Goal: Book appointment/travel/reservation

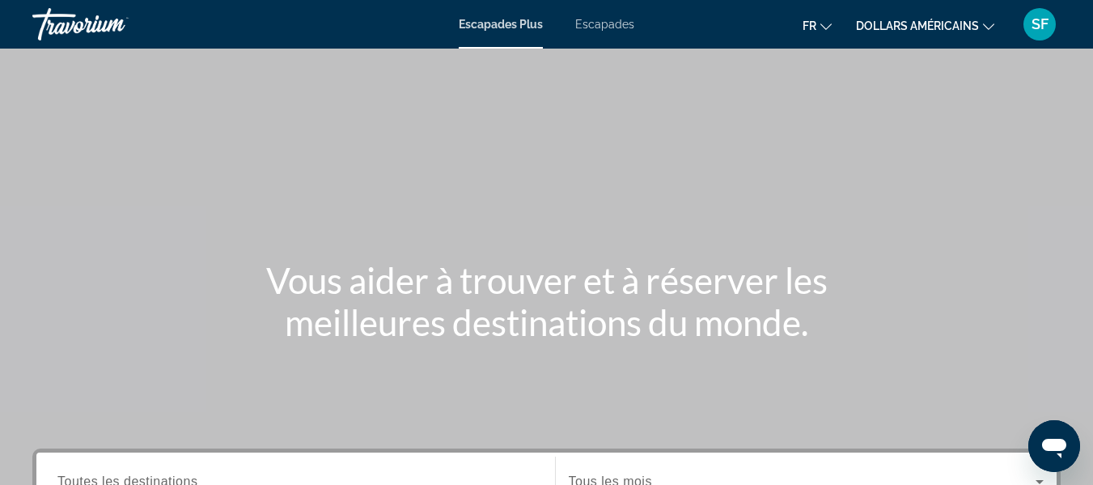
click at [560, 129] on div "Contenu principal" at bounding box center [546, 242] width 1093 height 485
click at [611, 22] on font "Escapades" at bounding box center [604, 24] width 59 height 13
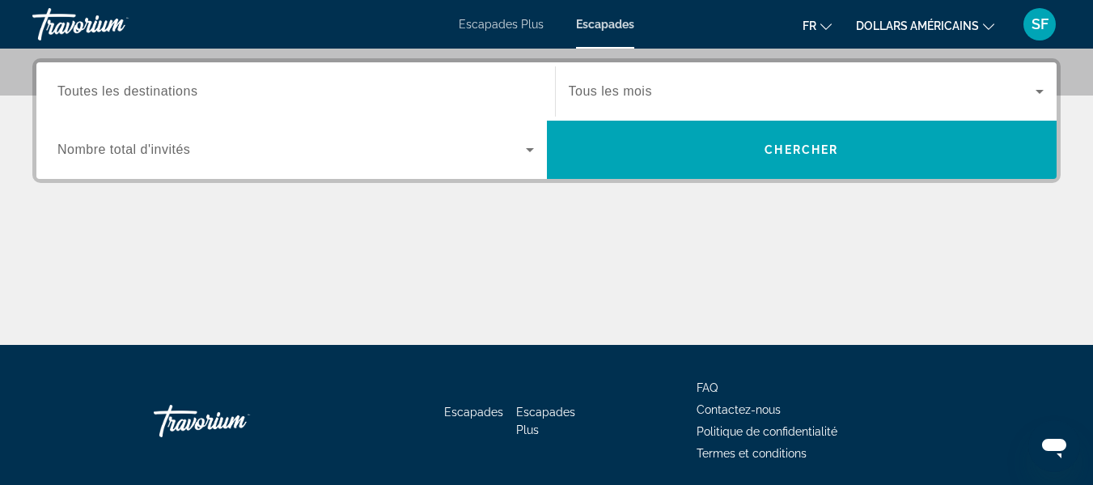
scroll to position [286, 0]
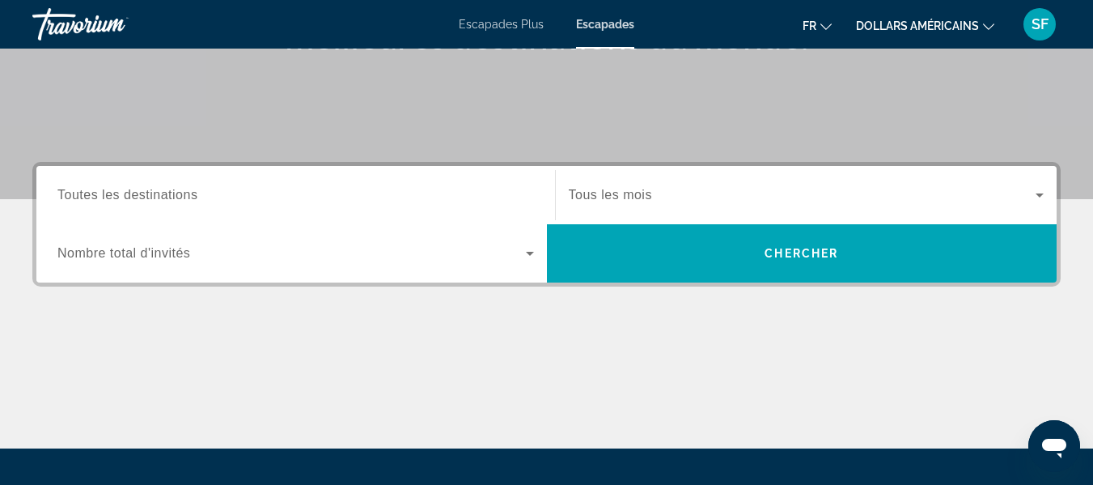
click at [220, 196] on input "Destination Toutes les destinations" at bounding box center [295, 195] width 477 height 19
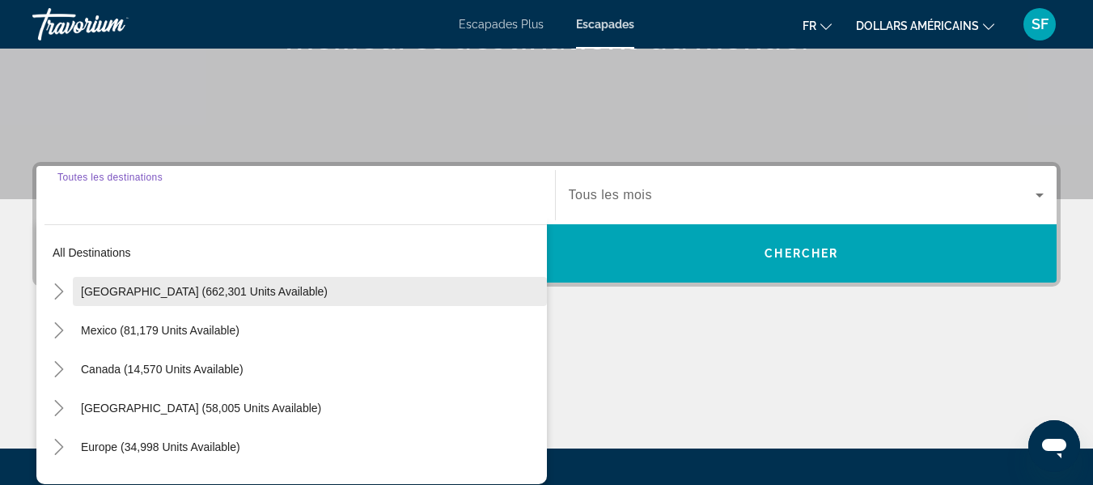
scroll to position [396, 0]
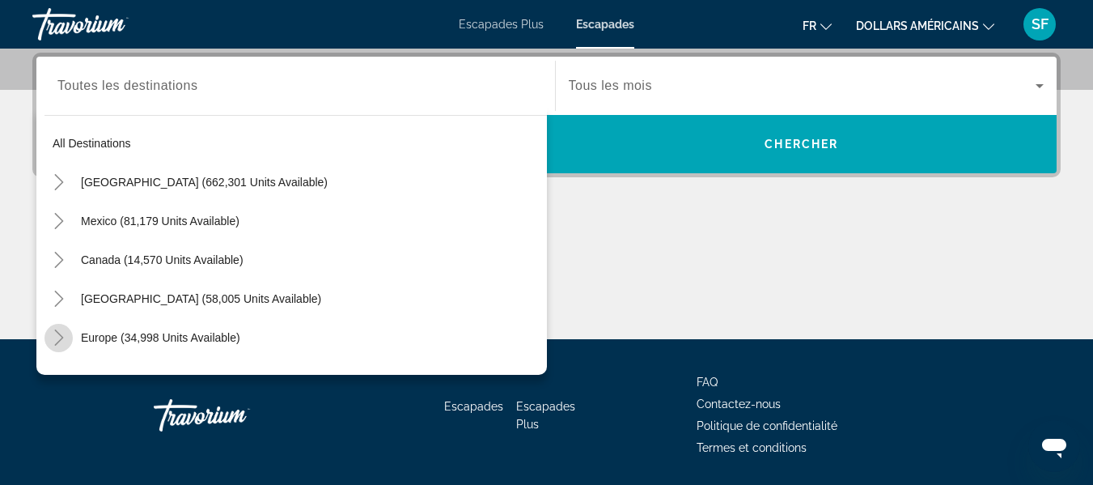
click at [60, 339] on icon "Toggle Europe (34,998 units available)" at bounding box center [58, 337] width 9 height 16
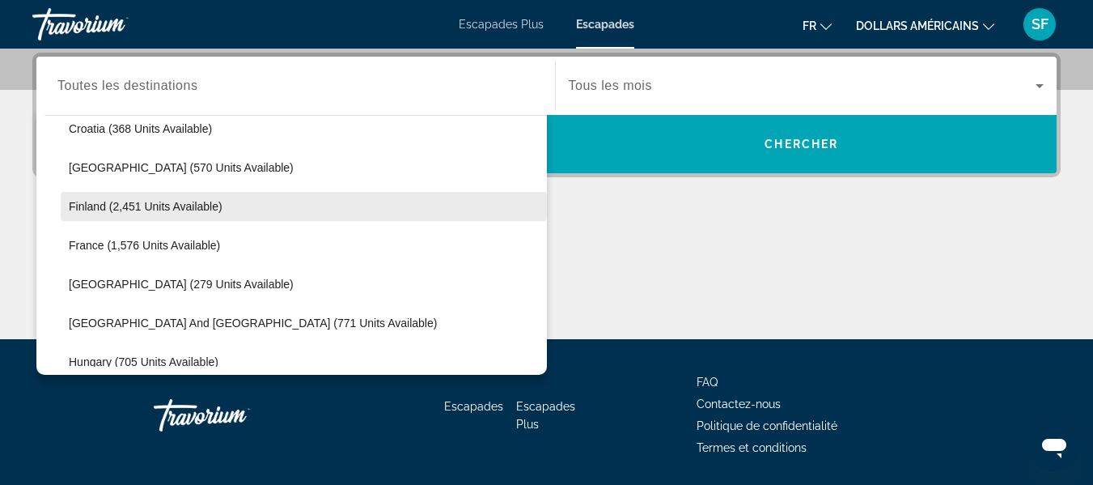
scroll to position [445, 0]
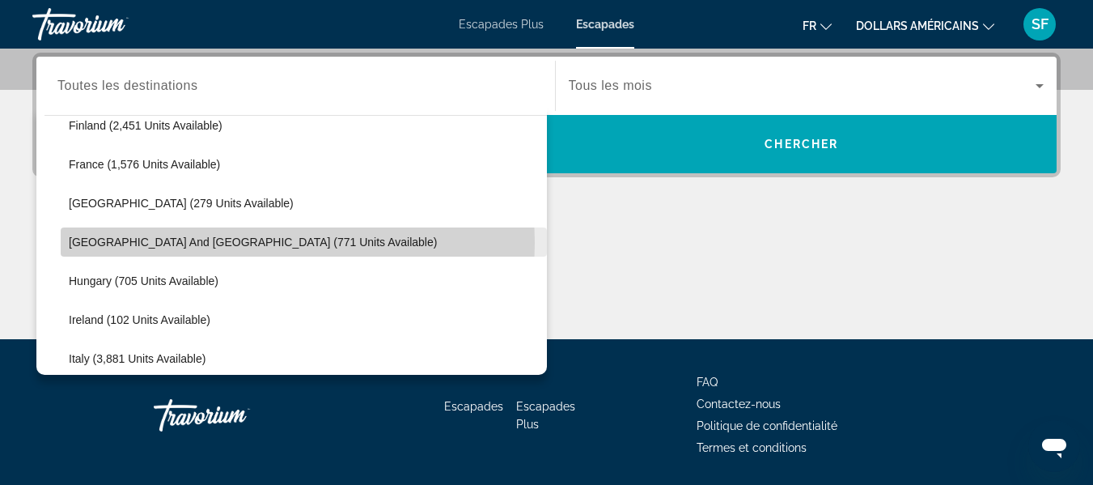
click at [212, 243] on span "[GEOGRAPHIC_DATA] and [GEOGRAPHIC_DATA] (771 units available)" at bounding box center [253, 241] width 368 height 13
type input "**********"
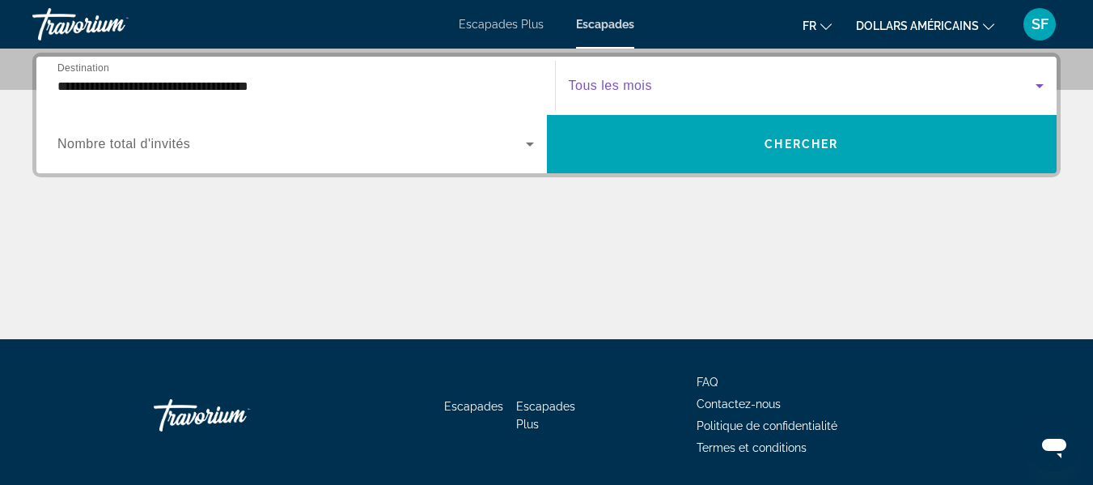
click at [915, 86] on span "Search widget" at bounding box center [803, 85] width 468 height 19
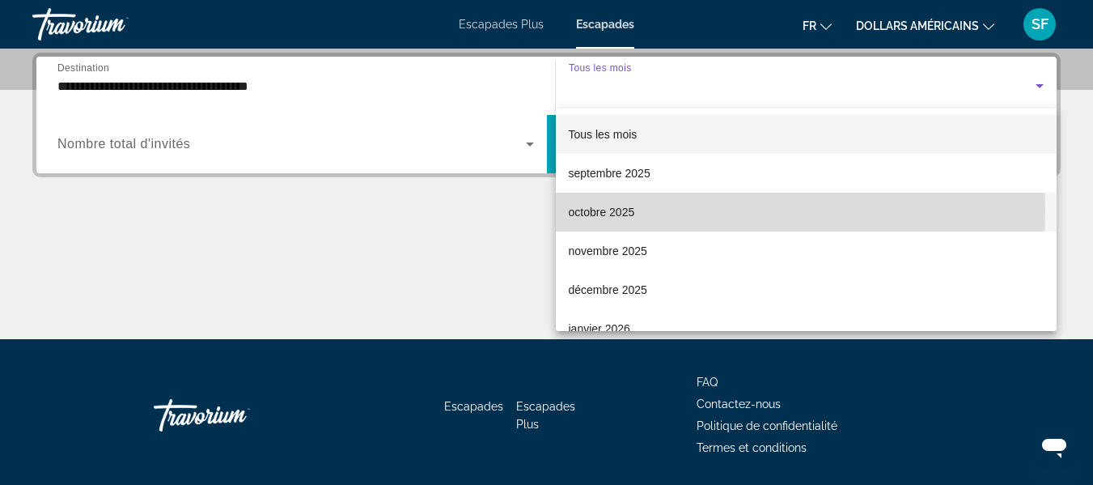
click at [616, 210] on font "octobre 2025" at bounding box center [602, 211] width 66 height 13
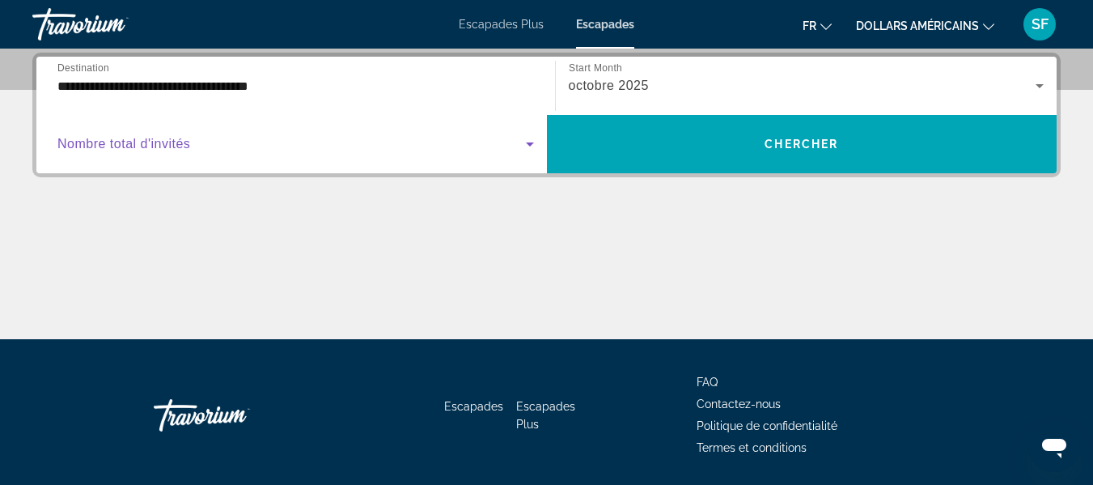
click at [203, 146] on span "Search widget" at bounding box center [291, 143] width 468 height 19
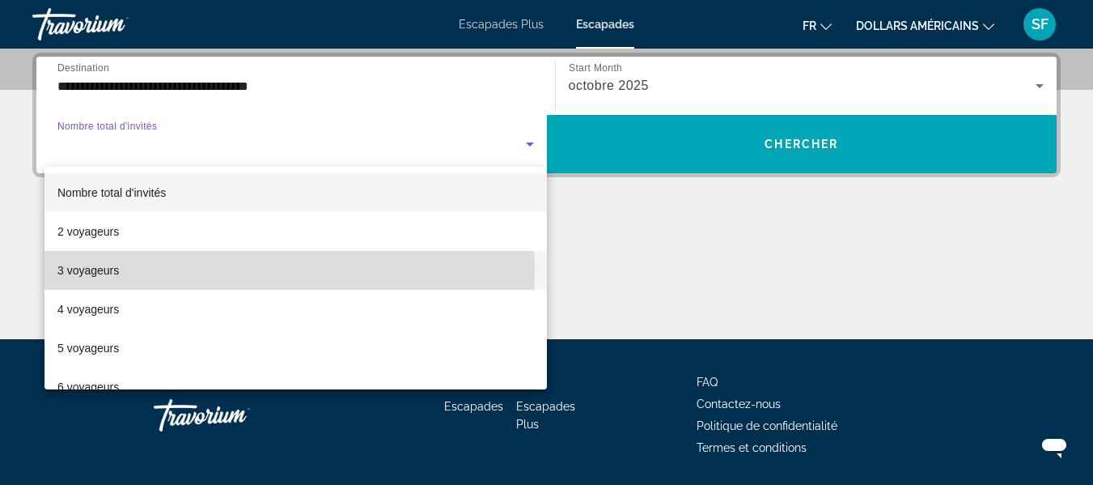
click at [129, 271] on mat-option "3 voyageurs" at bounding box center [295, 270] width 502 height 39
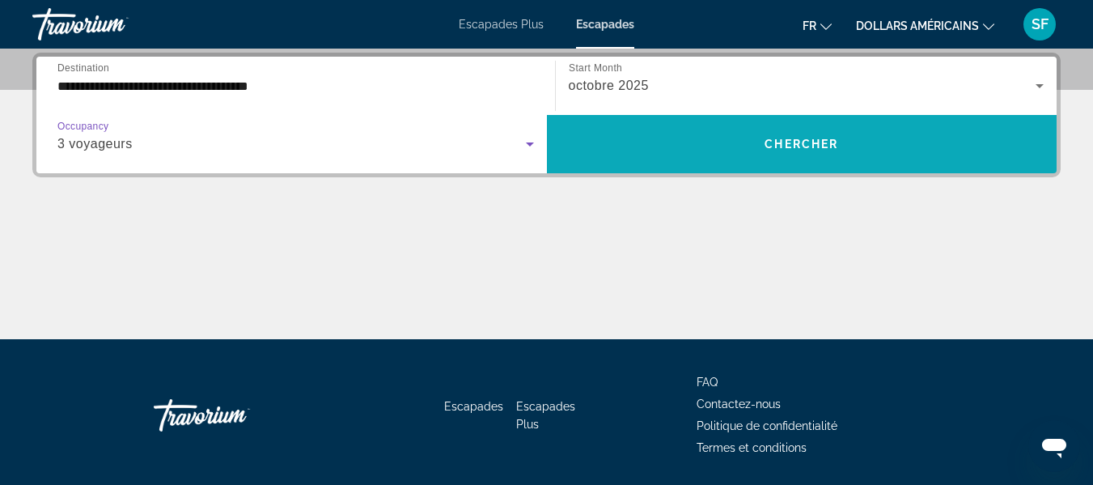
click at [790, 154] on span "Search widget" at bounding box center [802, 144] width 510 height 39
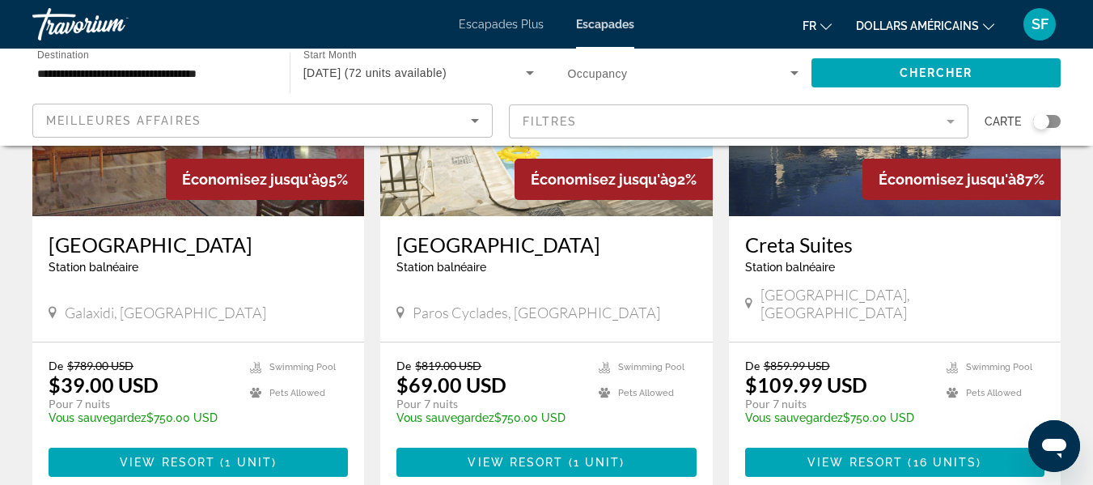
scroll to position [405, 0]
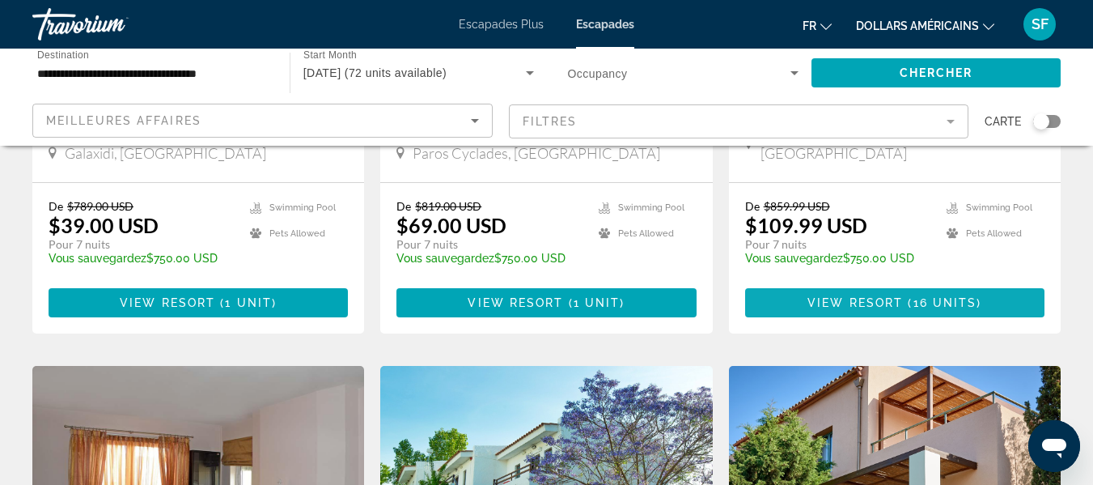
click at [919, 296] on span "16 units" at bounding box center [945, 302] width 64 height 13
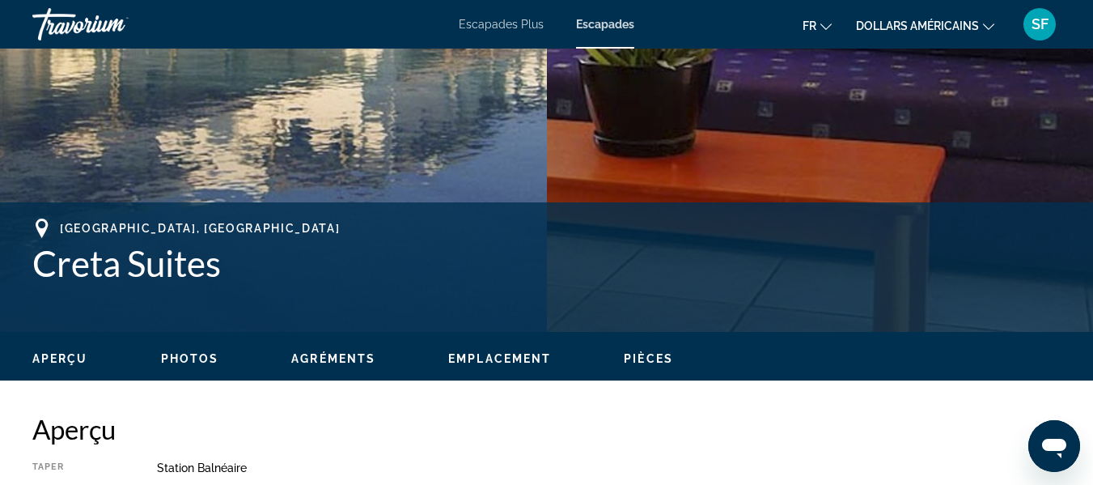
scroll to position [162, 0]
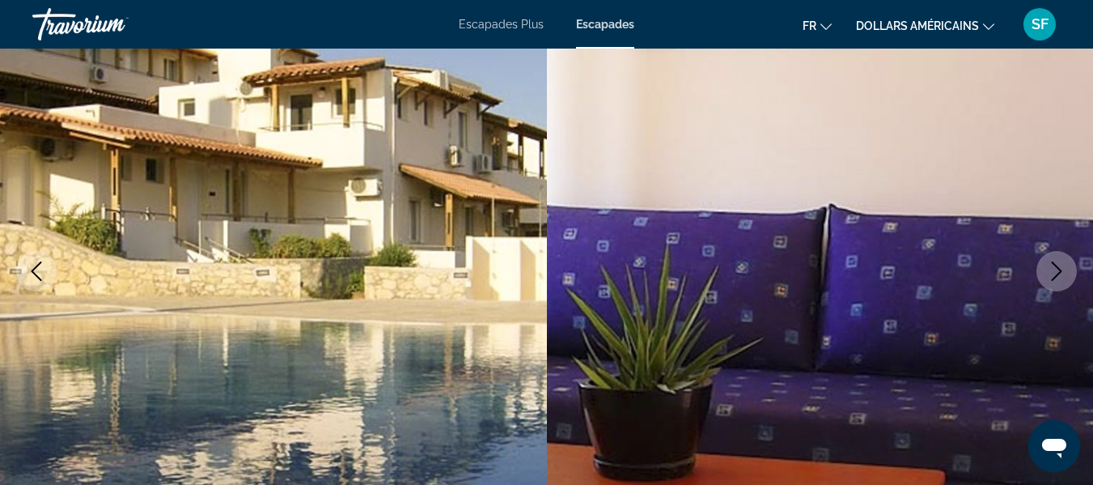
click at [1056, 272] on icon "Next image" at bounding box center [1056, 270] width 19 height 19
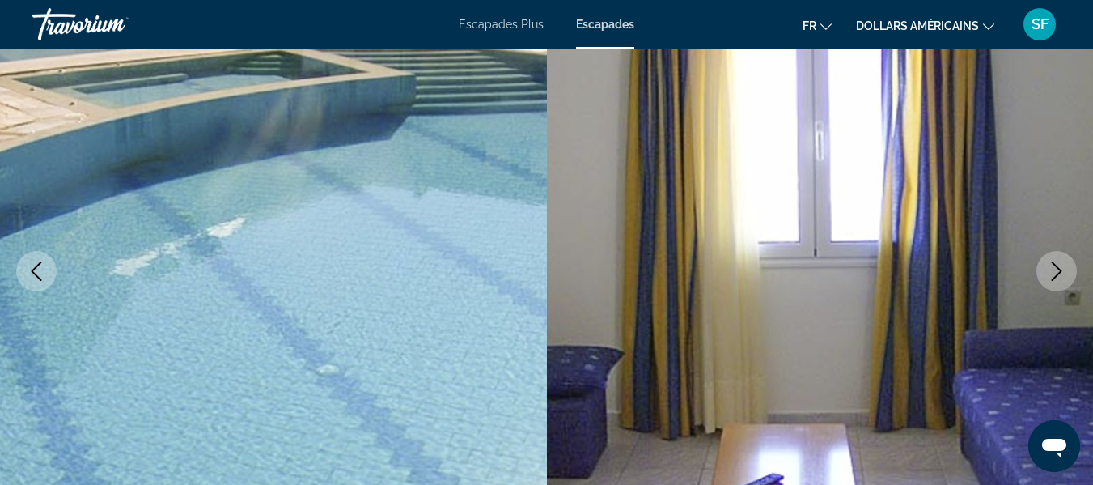
click at [1056, 275] on icon "Next image" at bounding box center [1056, 270] width 19 height 19
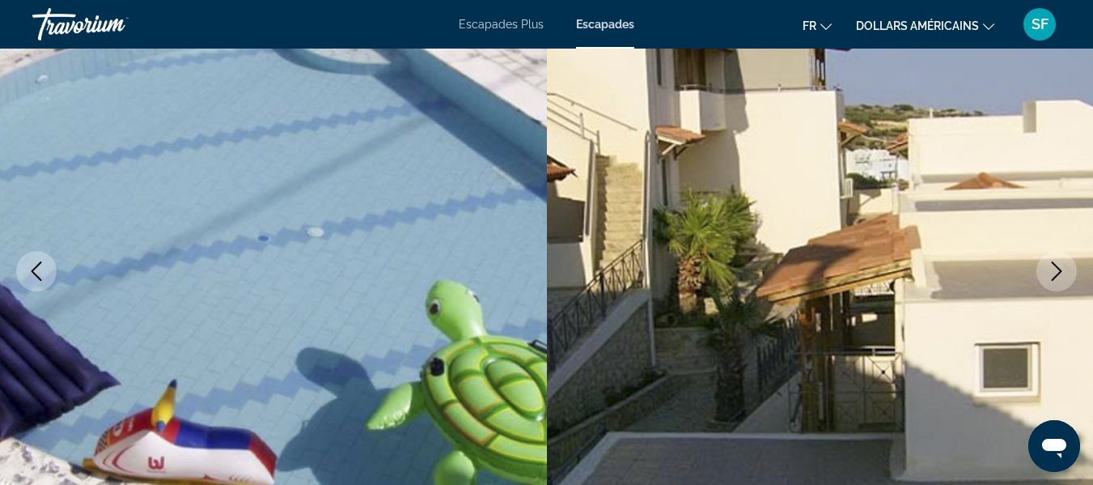
click at [1061, 272] on icon "Next image" at bounding box center [1056, 270] width 19 height 19
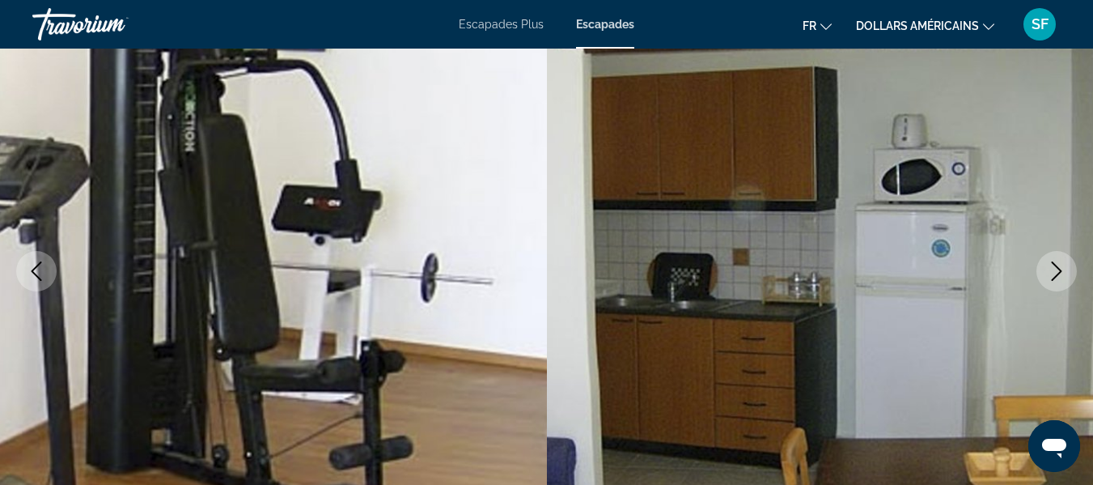
click at [1060, 271] on icon "Next image" at bounding box center [1056, 270] width 19 height 19
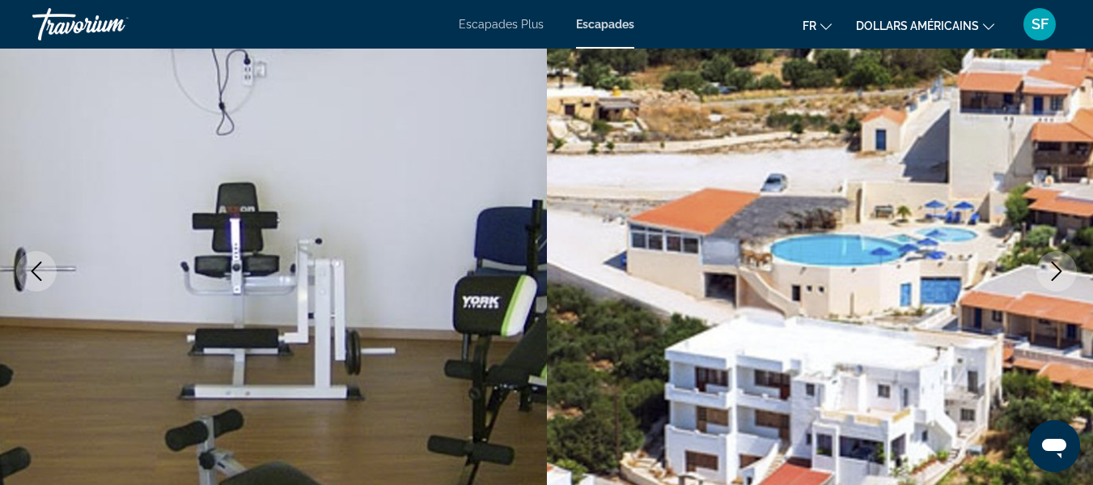
click at [1054, 271] on icon "Next image" at bounding box center [1056, 270] width 19 height 19
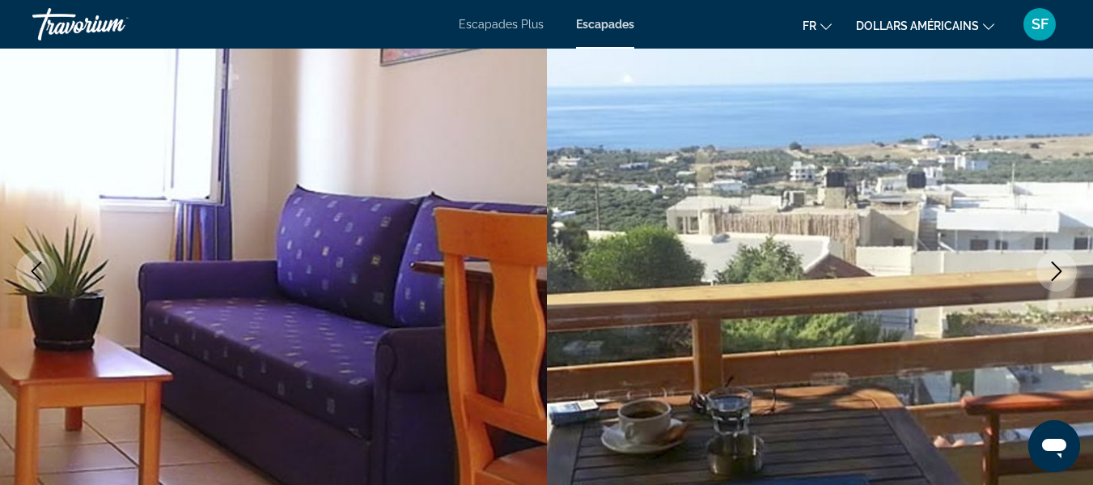
click at [1046, 273] on button "Next image" at bounding box center [1056, 271] width 40 height 40
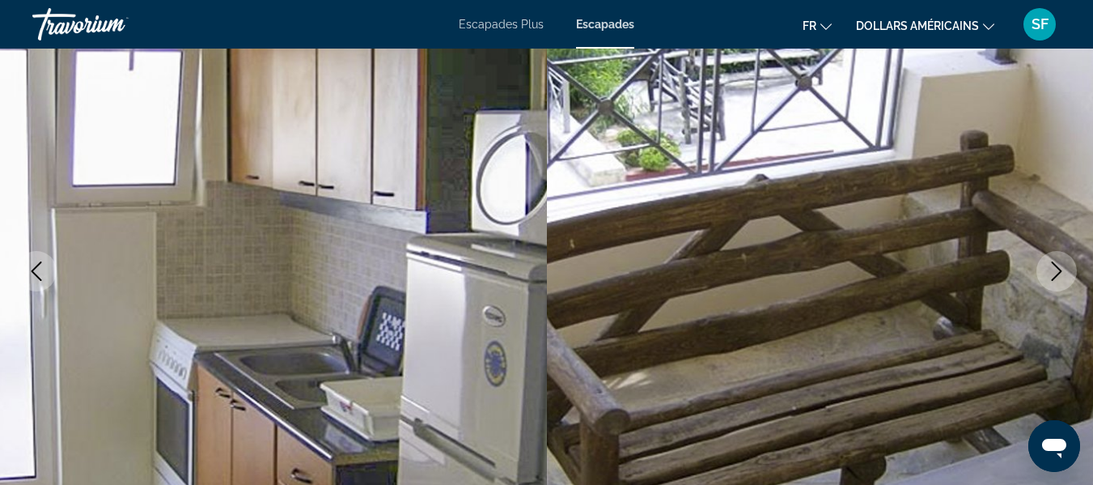
click at [1065, 275] on icon "Next image" at bounding box center [1056, 270] width 19 height 19
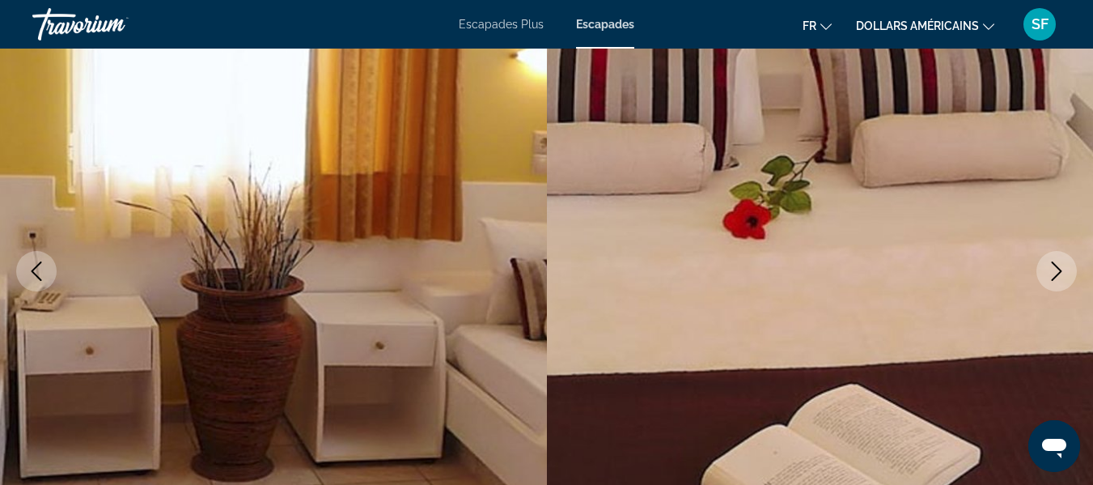
click at [1057, 272] on icon "Next image" at bounding box center [1056, 270] width 19 height 19
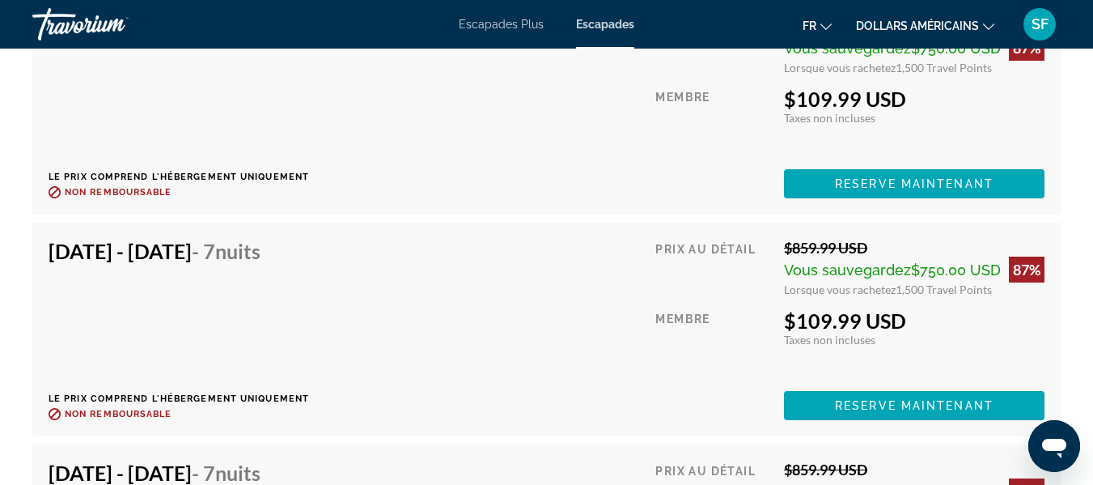
scroll to position [3560, 0]
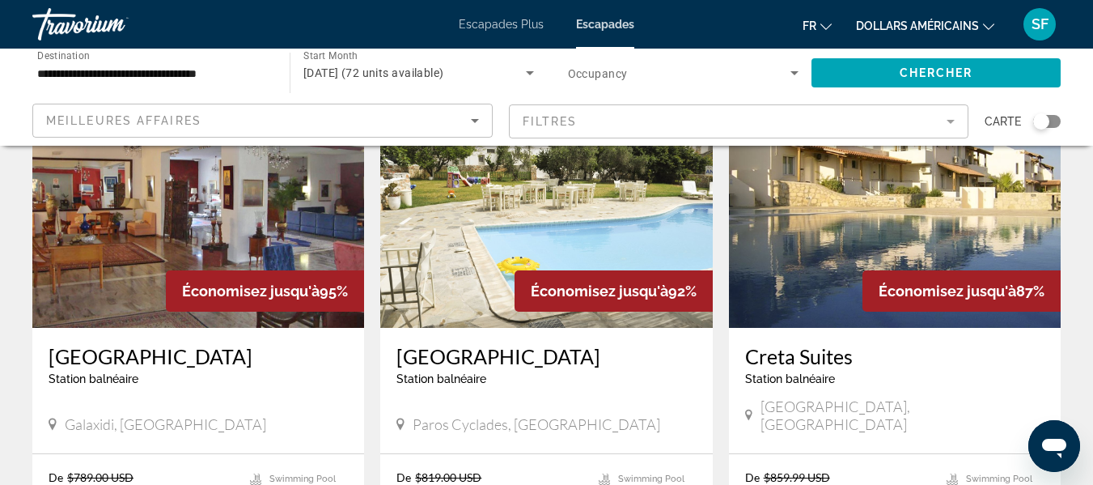
scroll to position [162, 0]
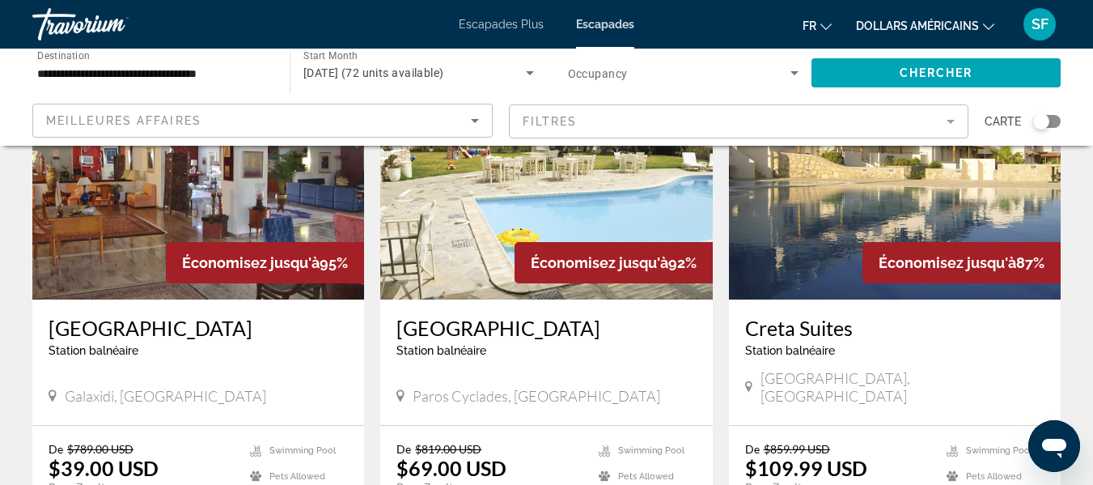
click at [502, 252] on img "Contenu principal" at bounding box center [546, 169] width 332 height 259
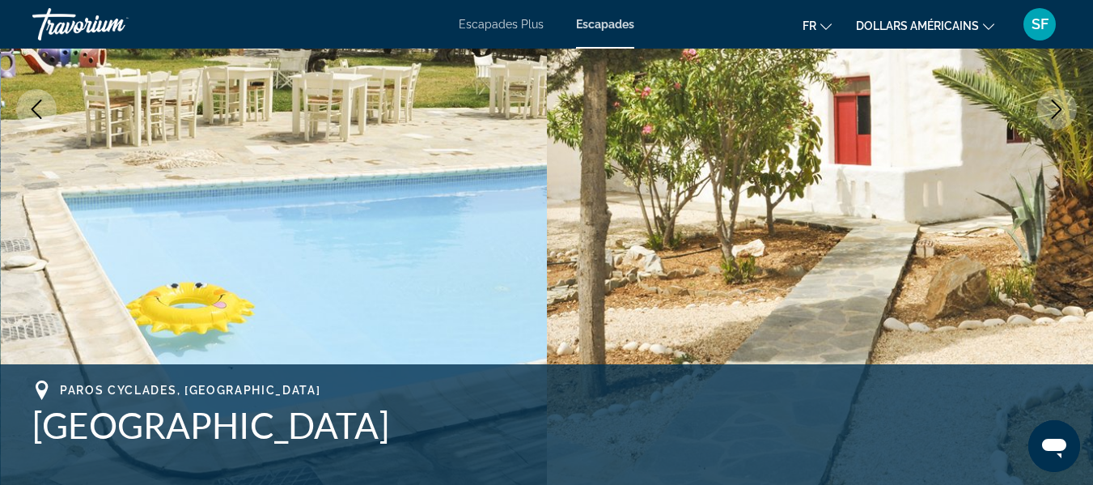
scroll to position [243, 0]
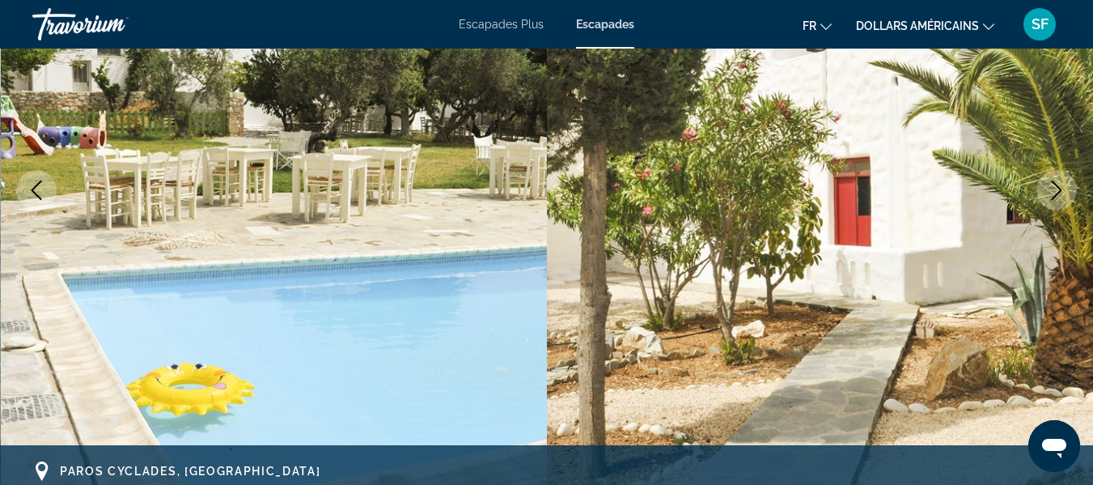
click at [1057, 184] on icon "Next image" at bounding box center [1056, 189] width 19 height 19
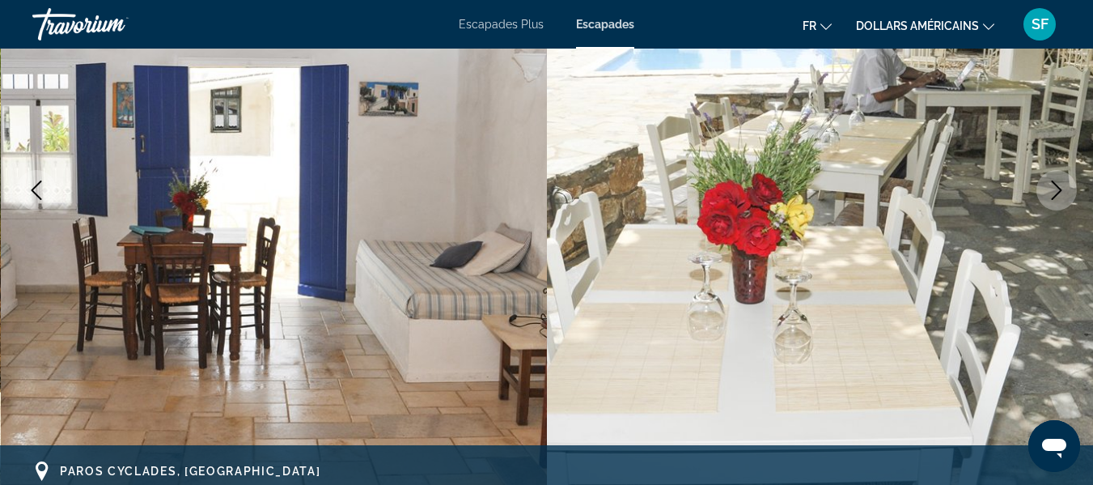
click at [1057, 184] on icon "Next image" at bounding box center [1056, 189] width 19 height 19
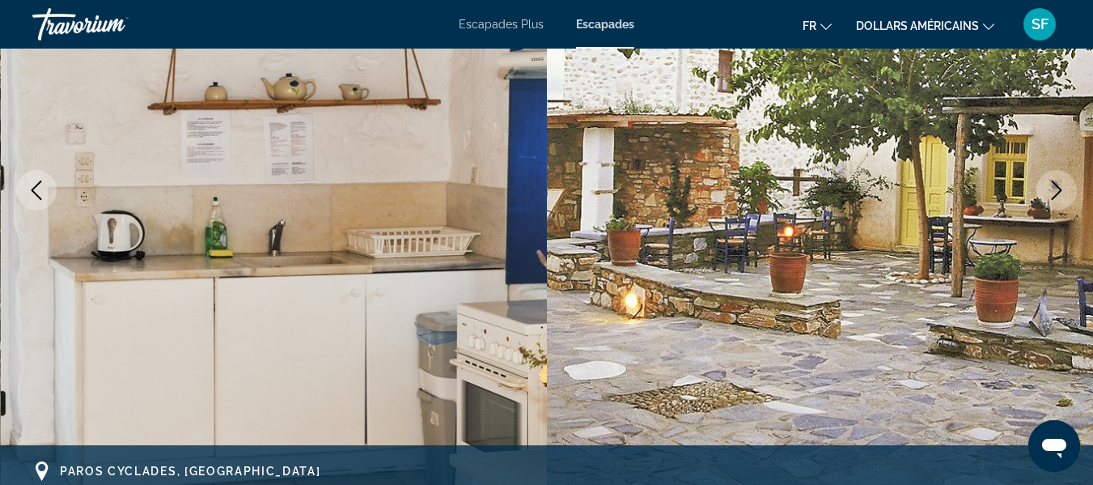
click at [1057, 184] on icon "Next image" at bounding box center [1056, 189] width 19 height 19
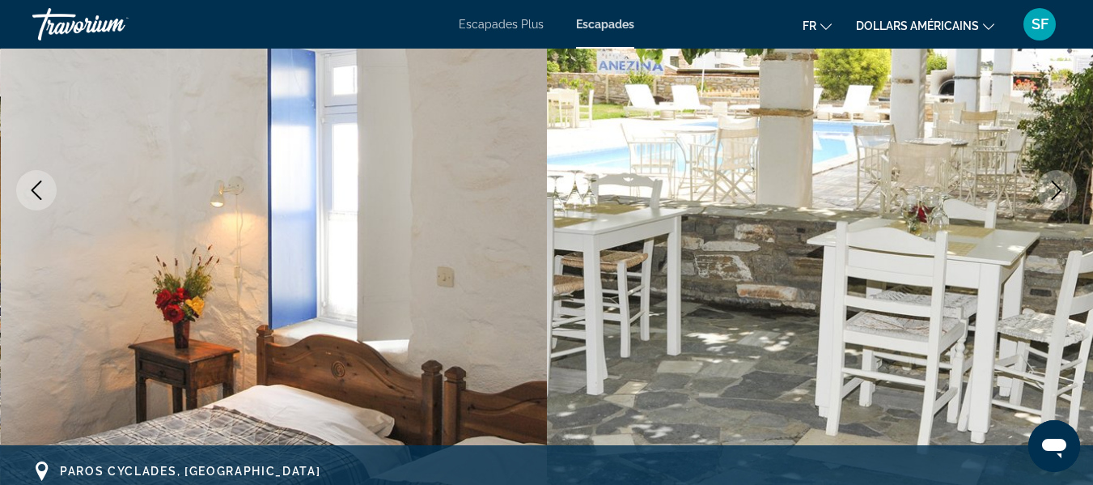
click at [1057, 184] on icon "Next image" at bounding box center [1056, 189] width 19 height 19
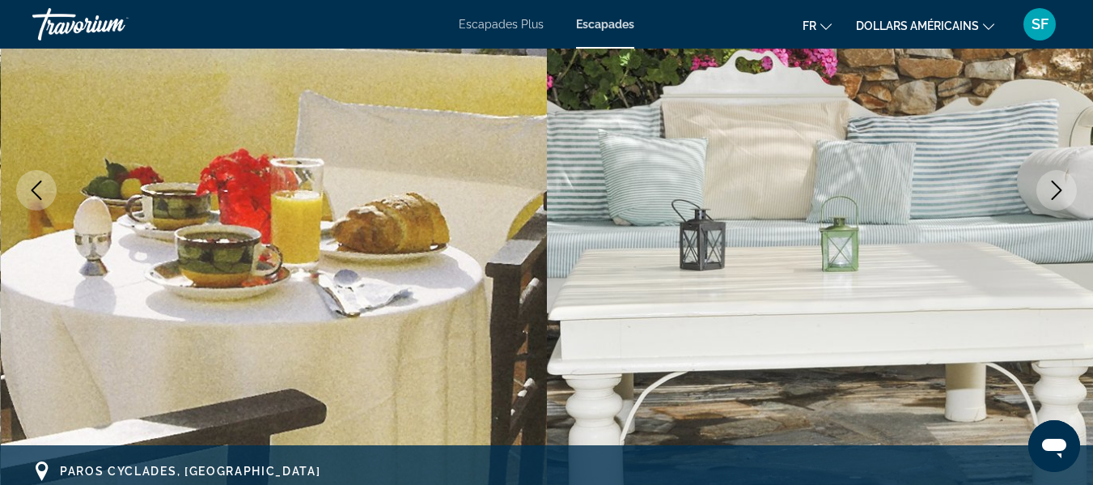
click at [1057, 184] on icon "Next image" at bounding box center [1056, 189] width 19 height 19
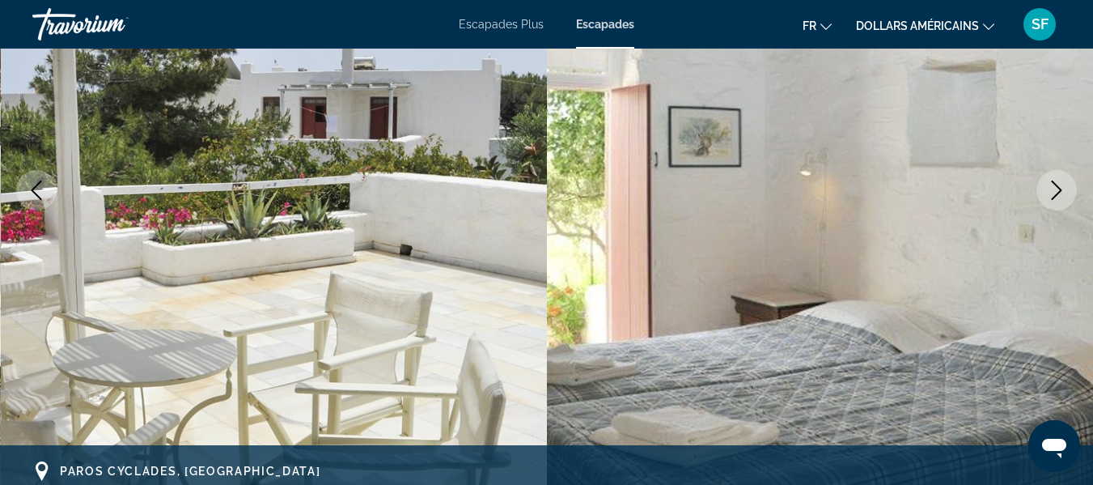
click at [1057, 184] on icon "Next image" at bounding box center [1056, 189] width 19 height 19
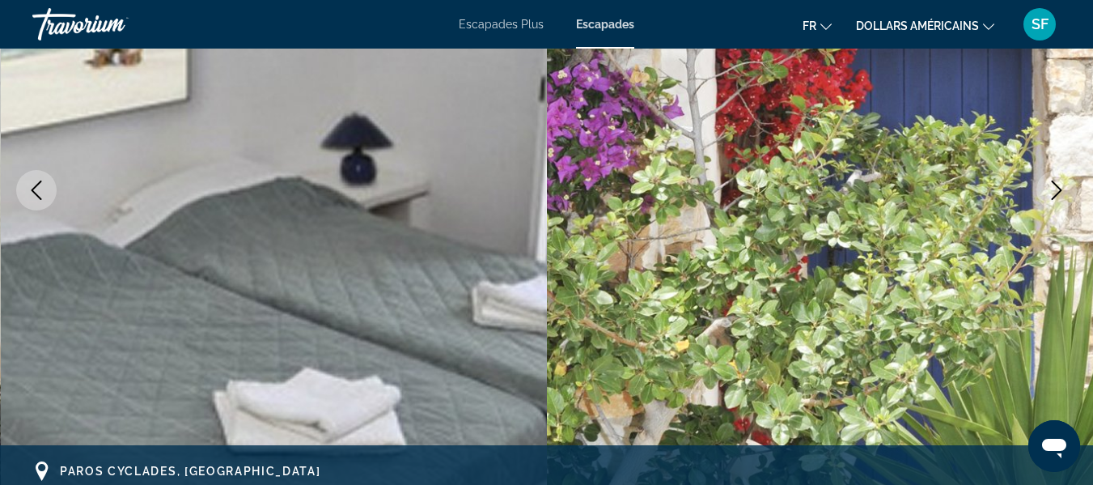
click at [1057, 184] on icon "Next image" at bounding box center [1056, 189] width 19 height 19
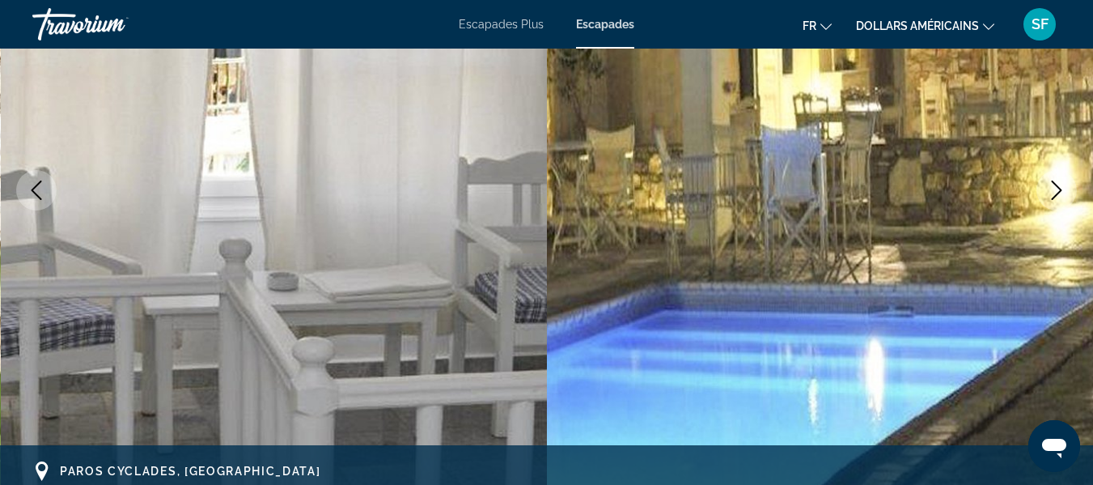
click at [1057, 184] on icon "Next image" at bounding box center [1056, 189] width 19 height 19
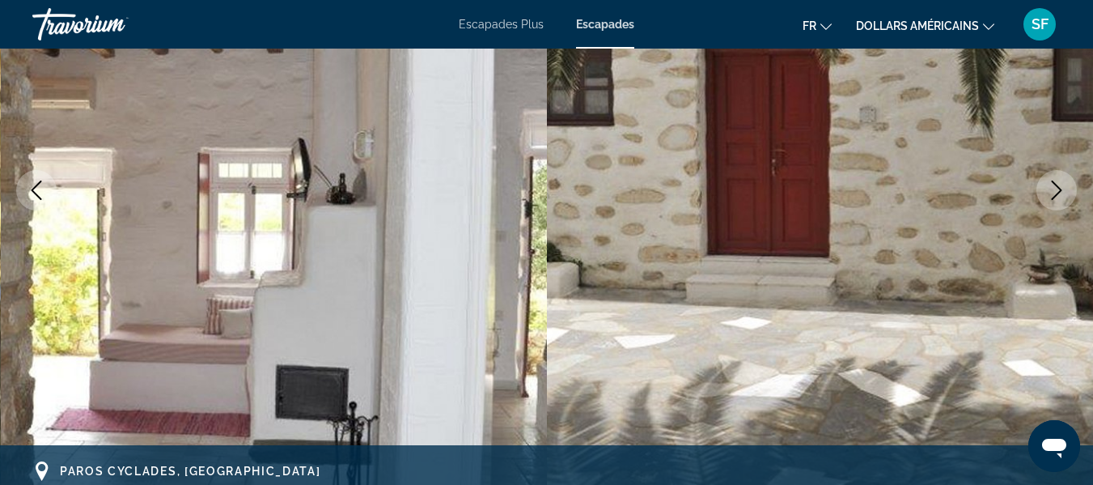
click at [1057, 184] on icon "Next image" at bounding box center [1056, 189] width 19 height 19
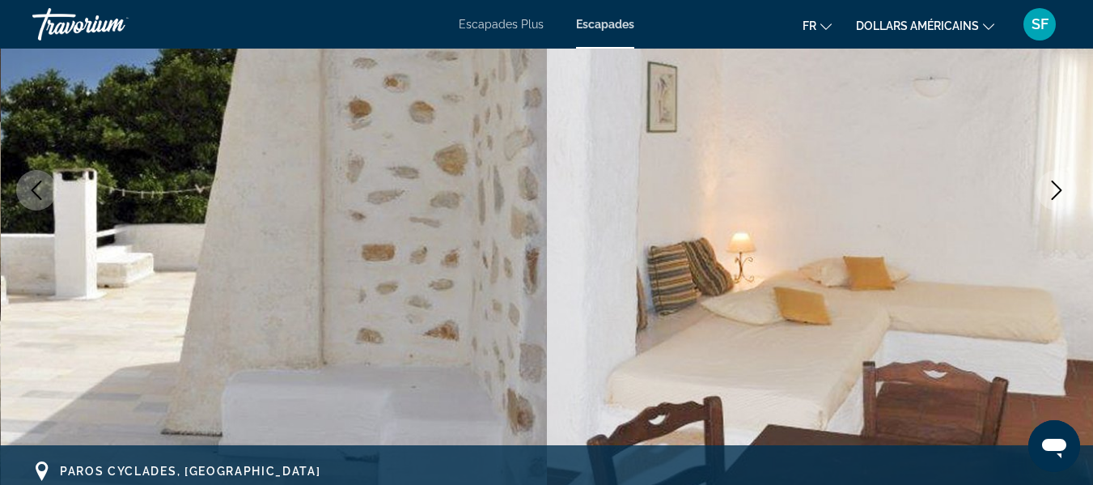
click at [1057, 184] on icon "Next image" at bounding box center [1056, 189] width 19 height 19
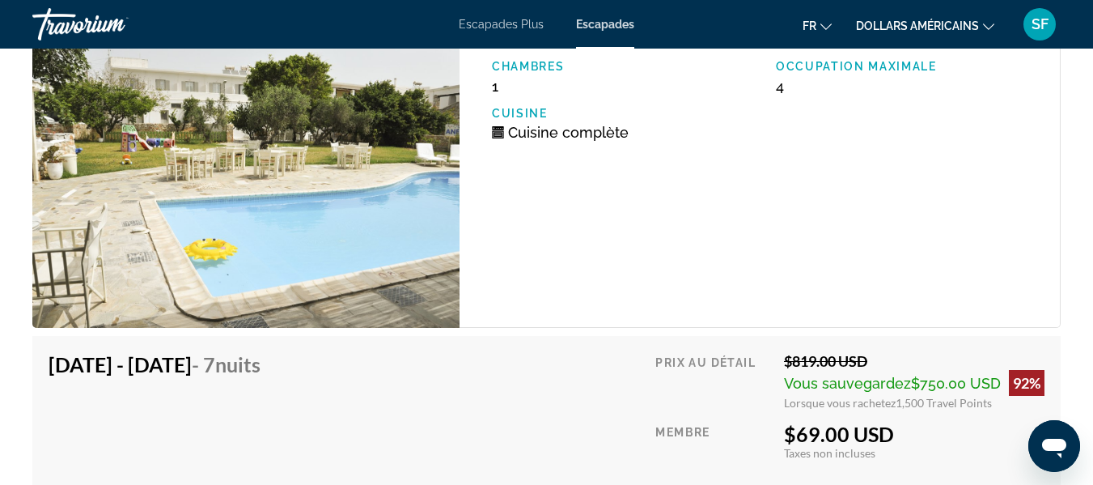
scroll to position [3155, 0]
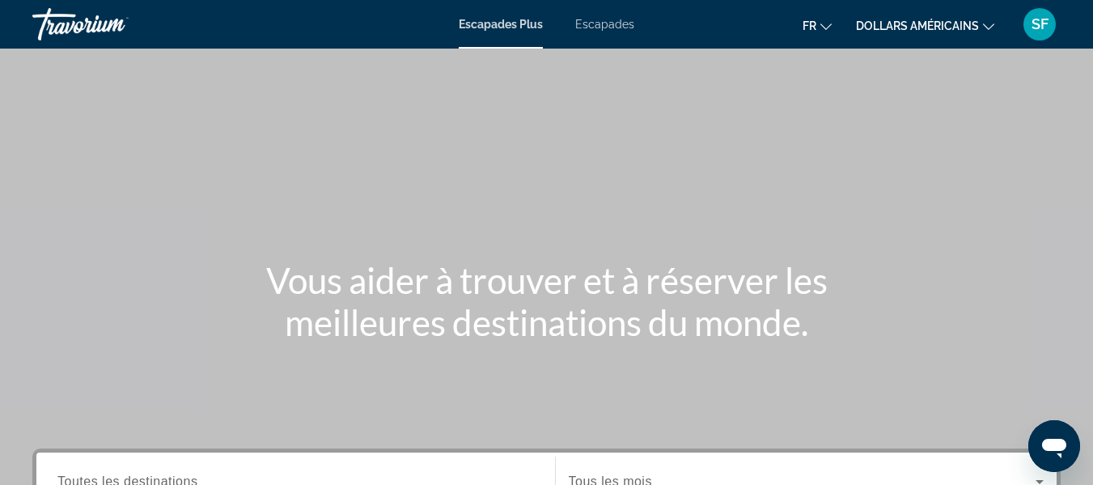
click at [595, 15] on div "Escapades Plus Escapades fr English Español Français Italiano Português русский…" at bounding box center [546, 24] width 1093 height 42
click at [600, 26] on font "Escapades" at bounding box center [604, 24] width 59 height 13
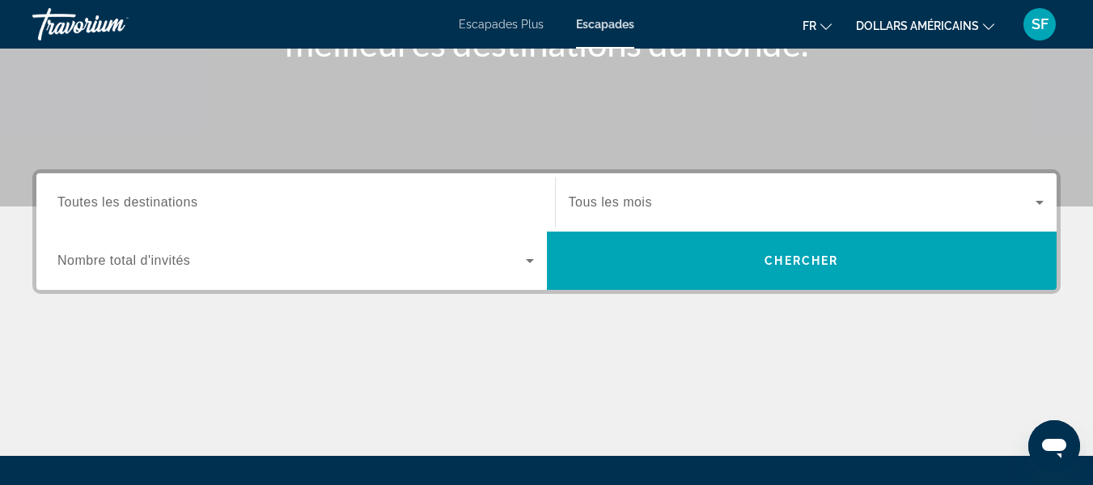
scroll to position [324, 0]
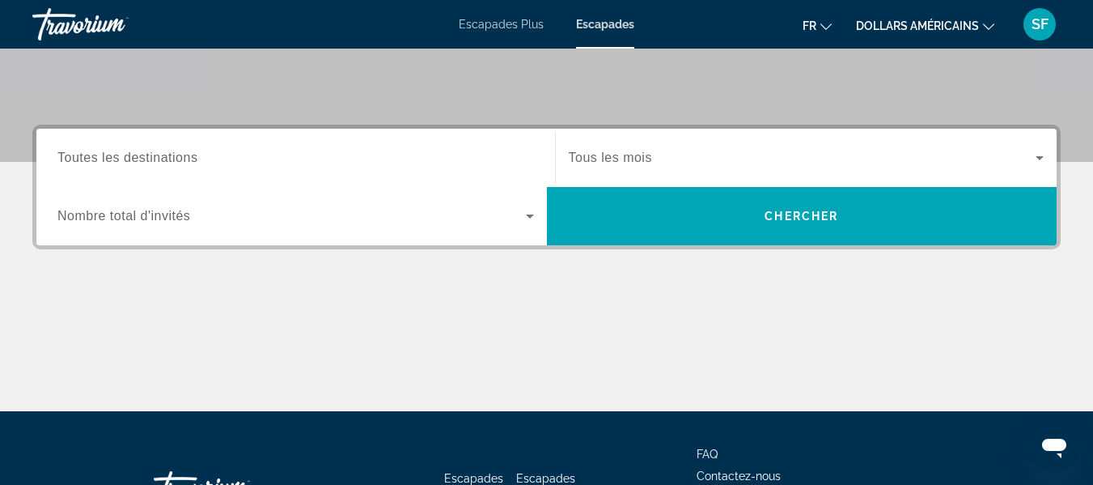
click at [250, 146] on div "Search widget" at bounding box center [295, 158] width 477 height 46
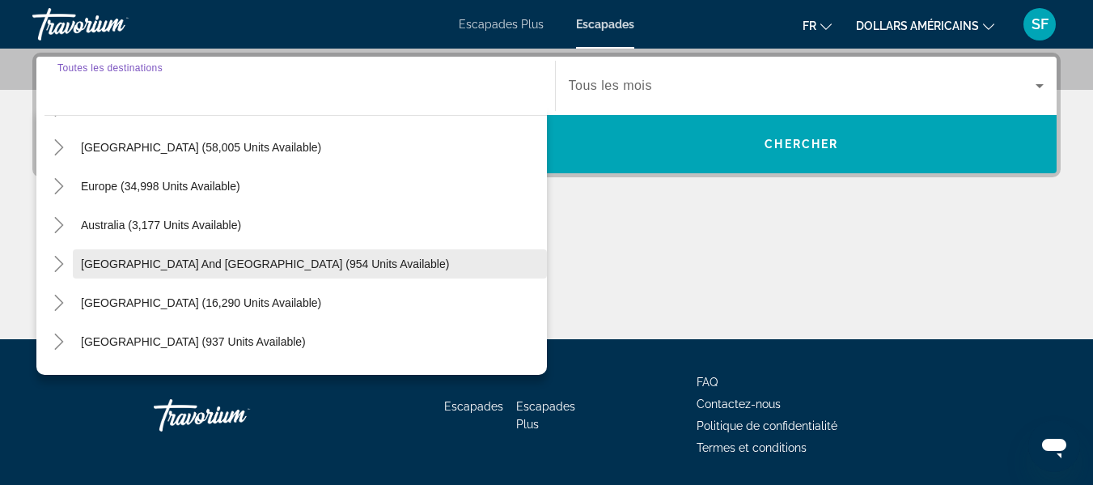
scroll to position [162, 0]
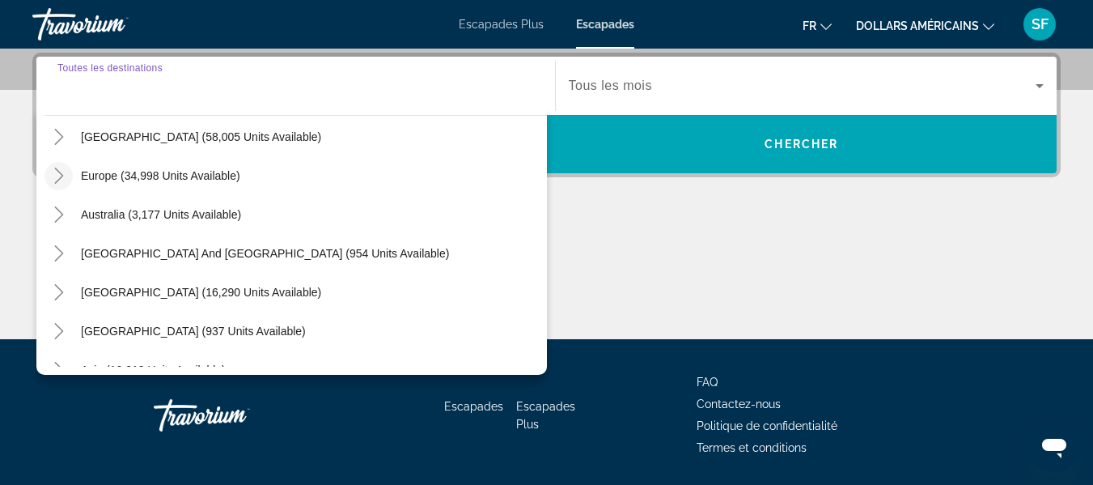
click at [59, 179] on icon "Toggle Europe (34,998 units available)" at bounding box center [58, 175] width 9 height 16
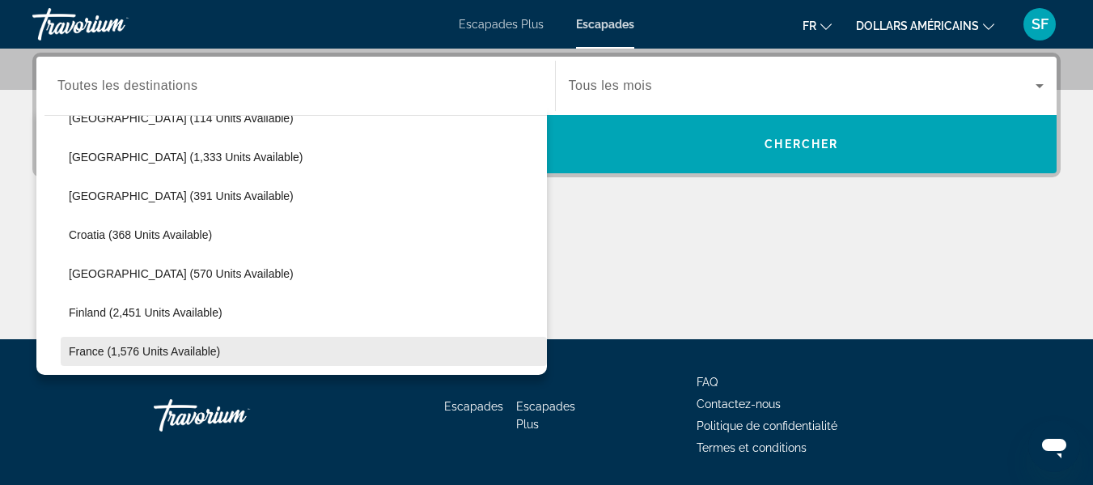
scroll to position [364, 0]
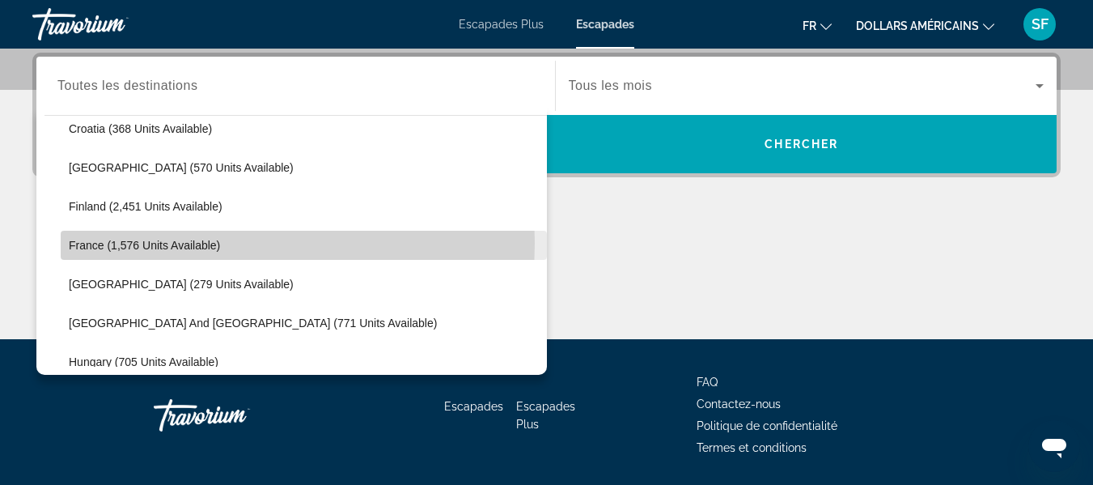
click at [72, 243] on span "France (1,576 units available)" at bounding box center [144, 245] width 151 height 13
type input "**********"
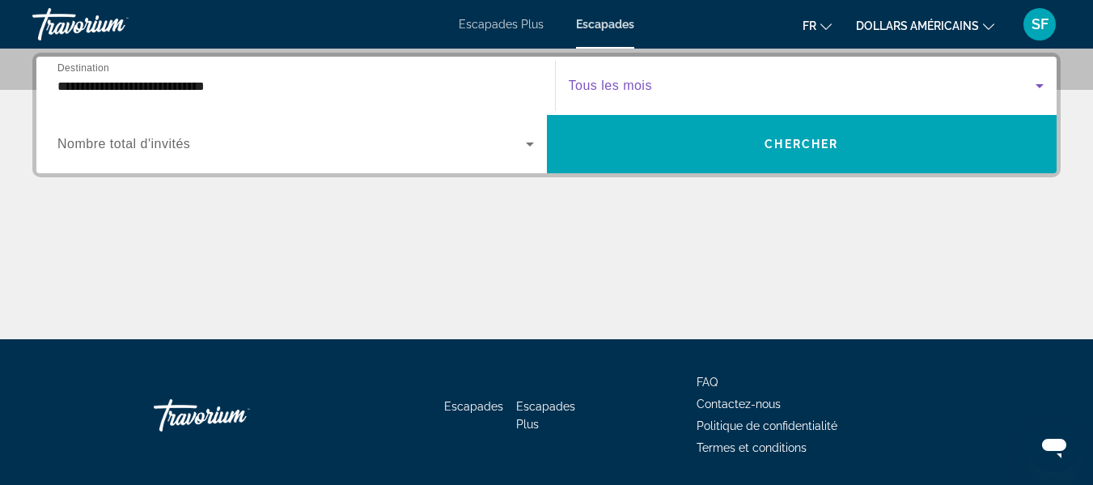
click at [1036, 85] on icon "Search widget" at bounding box center [1040, 86] width 8 height 4
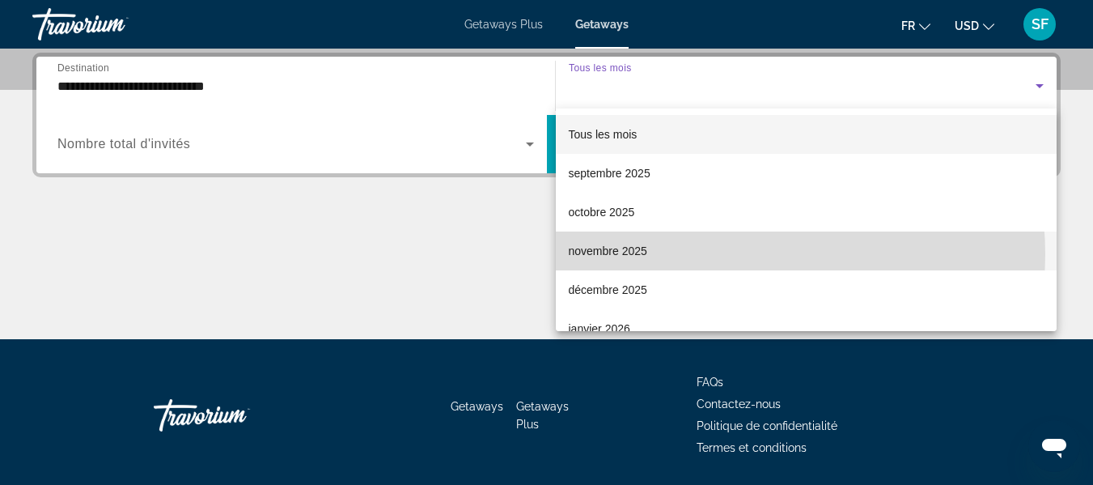
click at [725, 254] on mat-option "novembre 2025" at bounding box center [807, 250] width 502 height 39
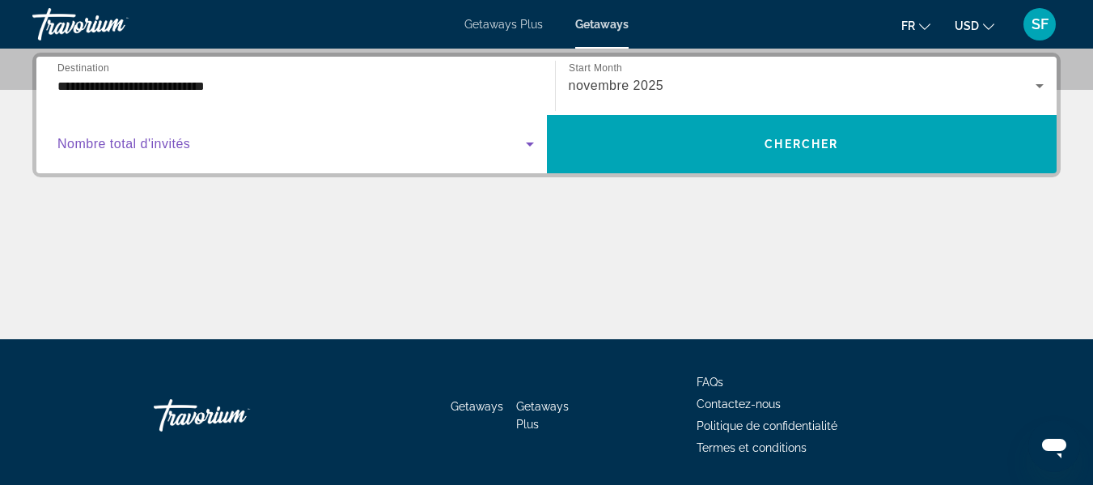
click at [243, 146] on span "Search widget" at bounding box center [291, 143] width 468 height 19
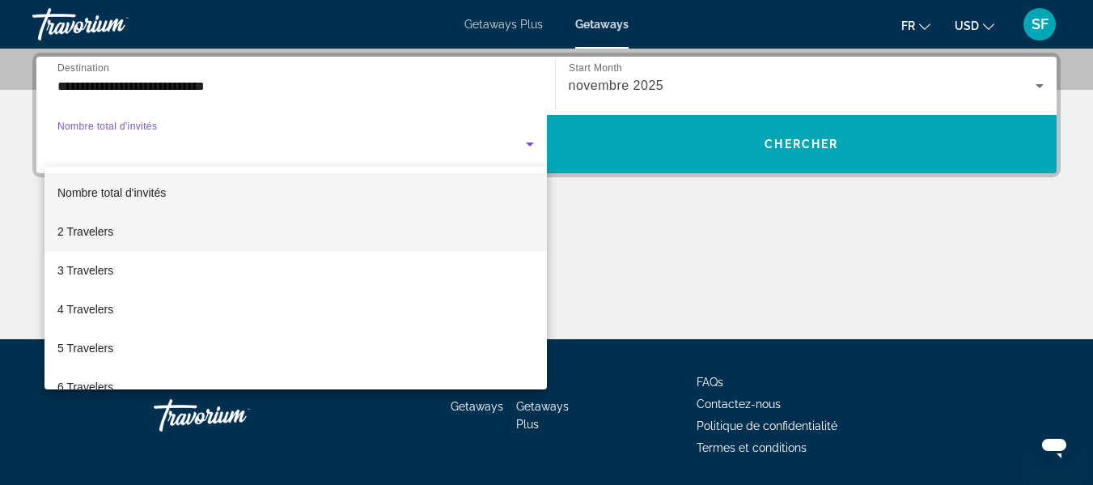
click at [294, 231] on mat-option "2 Travelers" at bounding box center [295, 231] width 502 height 39
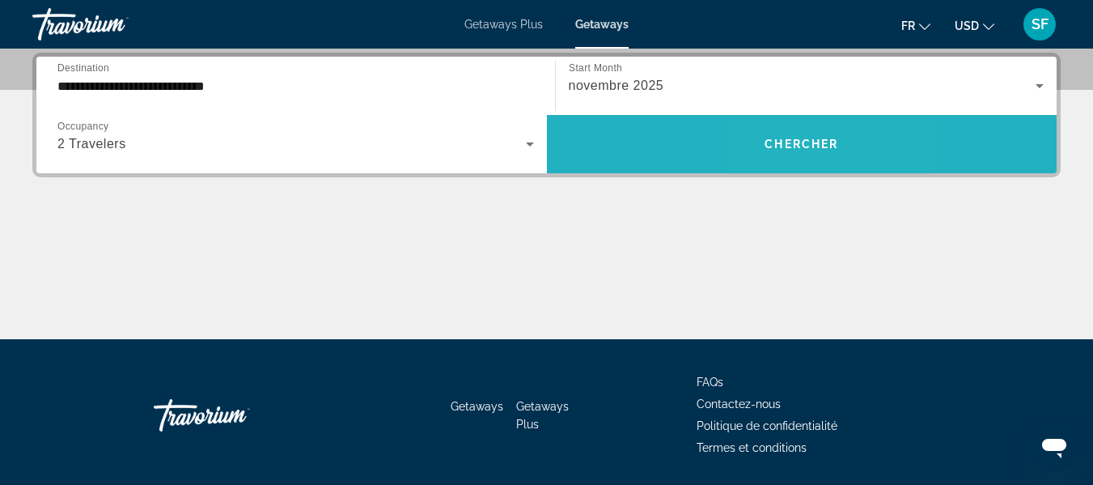
click at [790, 141] on span "Chercher" at bounding box center [802, 144] width 74 height 13
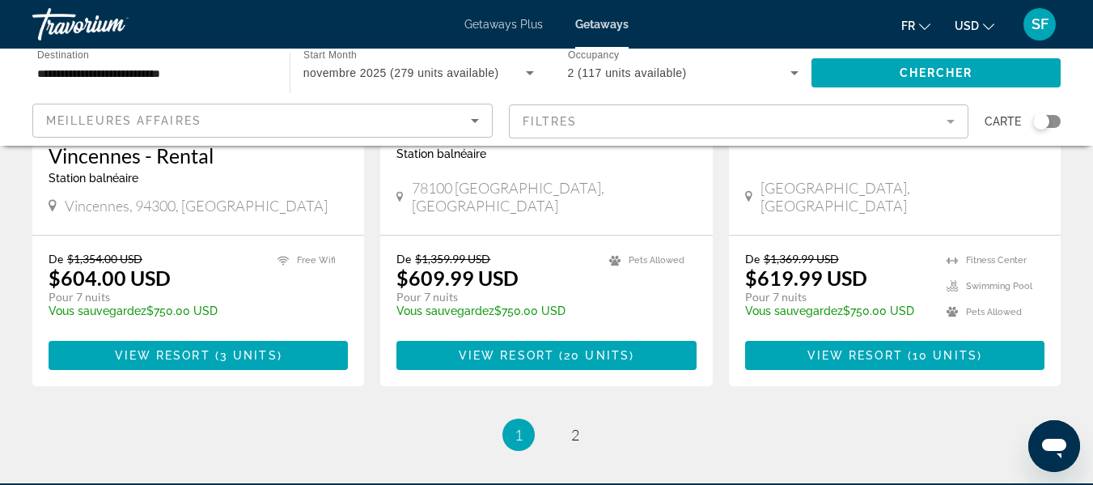
scroll to position [2230, 0]
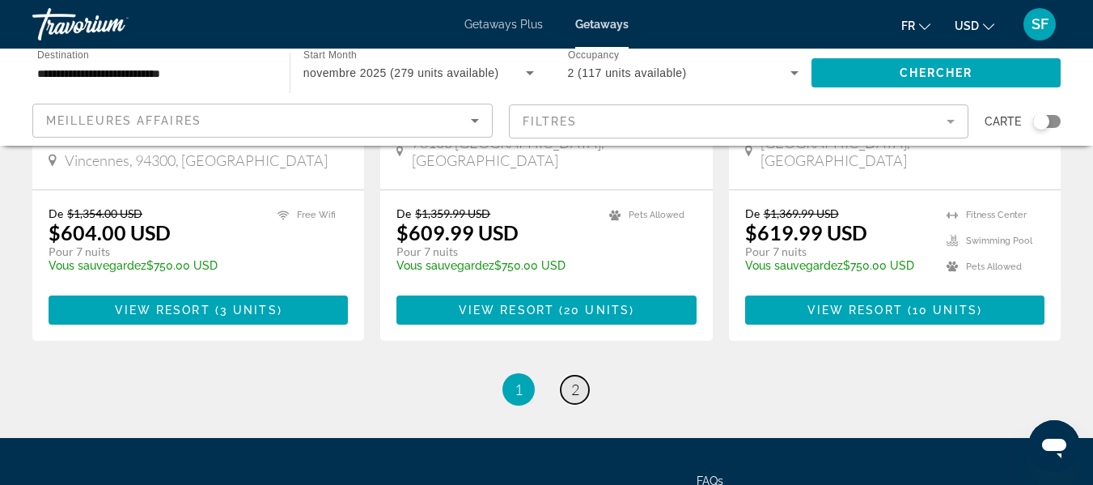
click at [578, 380] on span "2" at bounding box center [575, 389] width 8 height 18
